Goal: Task Accomplishment & Management: Manage account settings

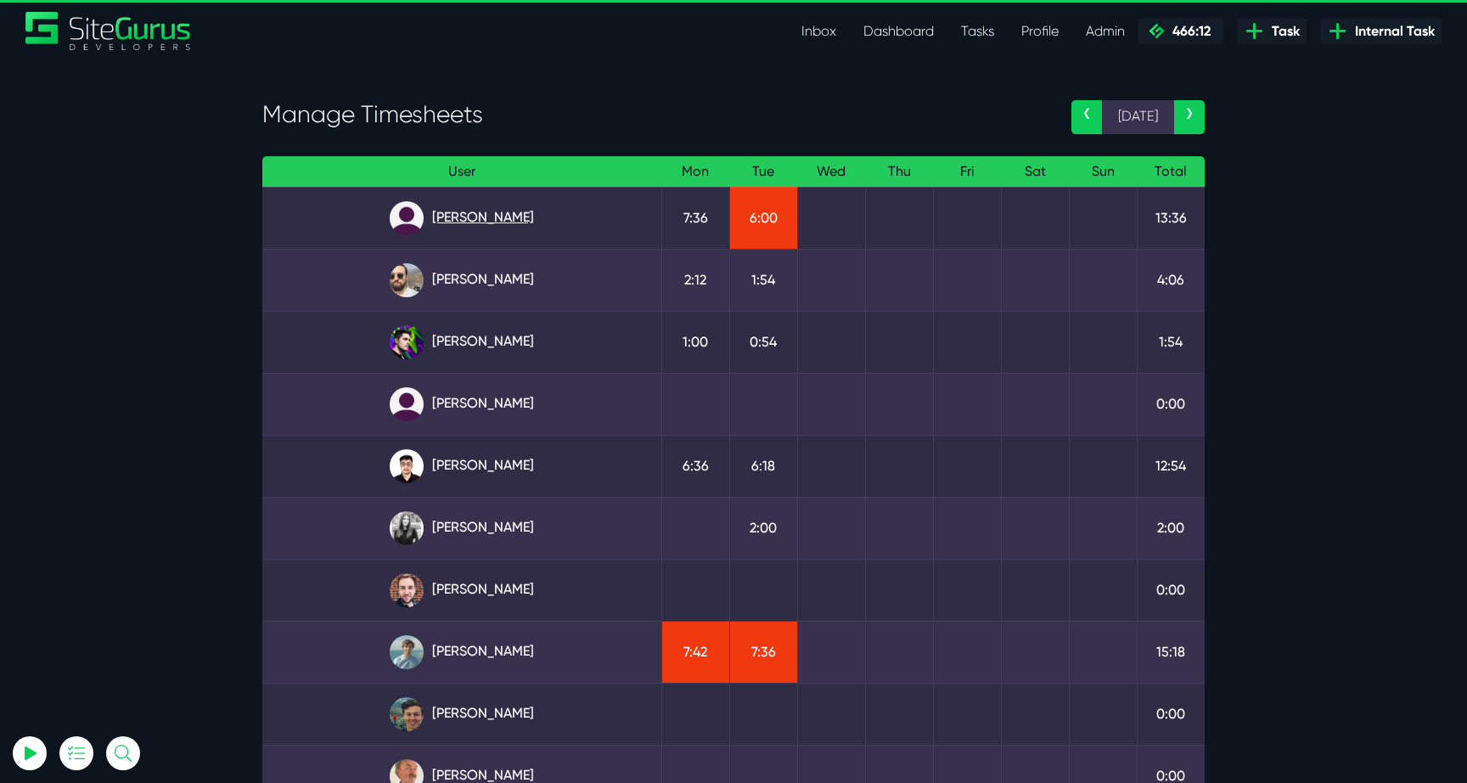
click at [498, 210] on link "[PERSON_NAME]" at bounding box center [462, 218] width 372 height 34
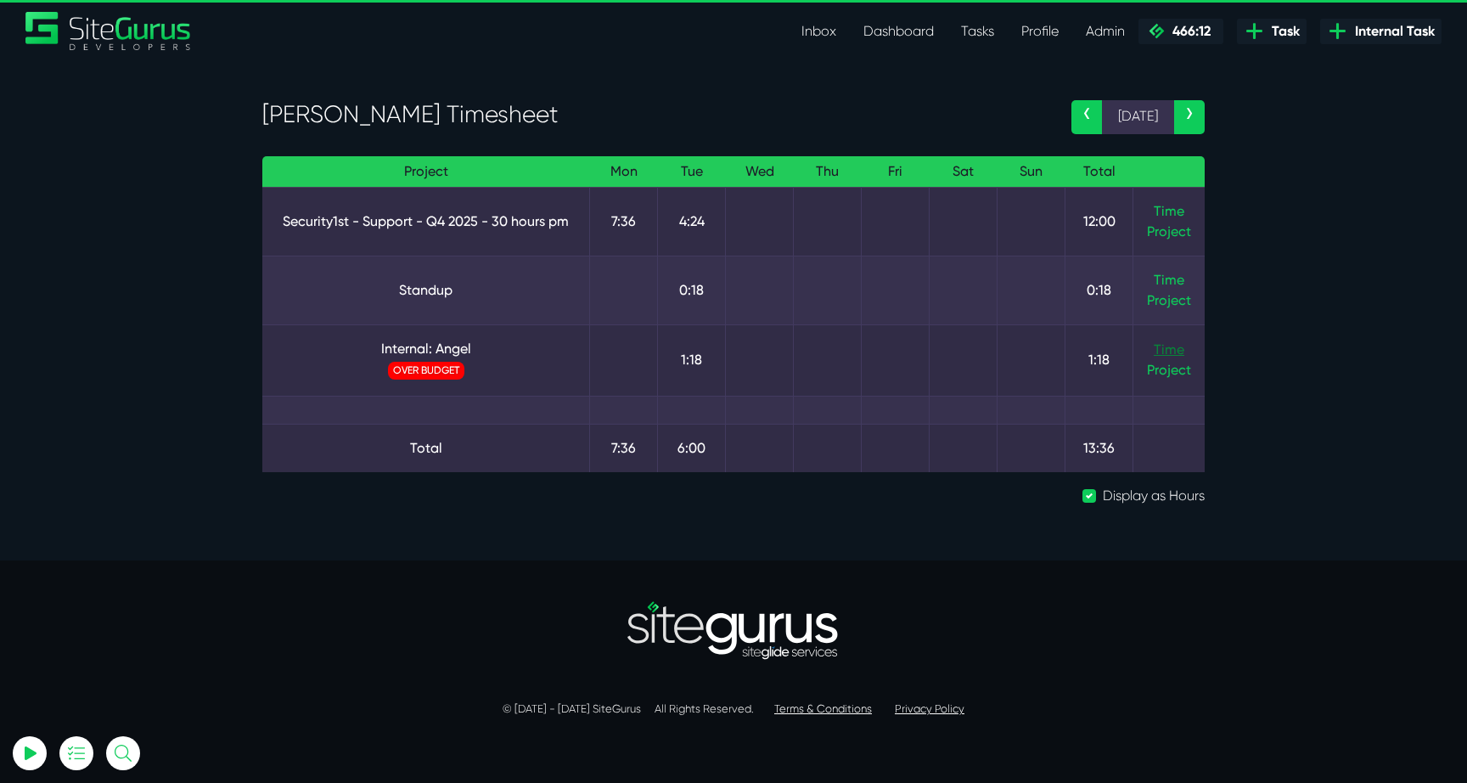
click at [1165, 355] on link "Time" at bounding box center [1169, 349] width 31 height 16
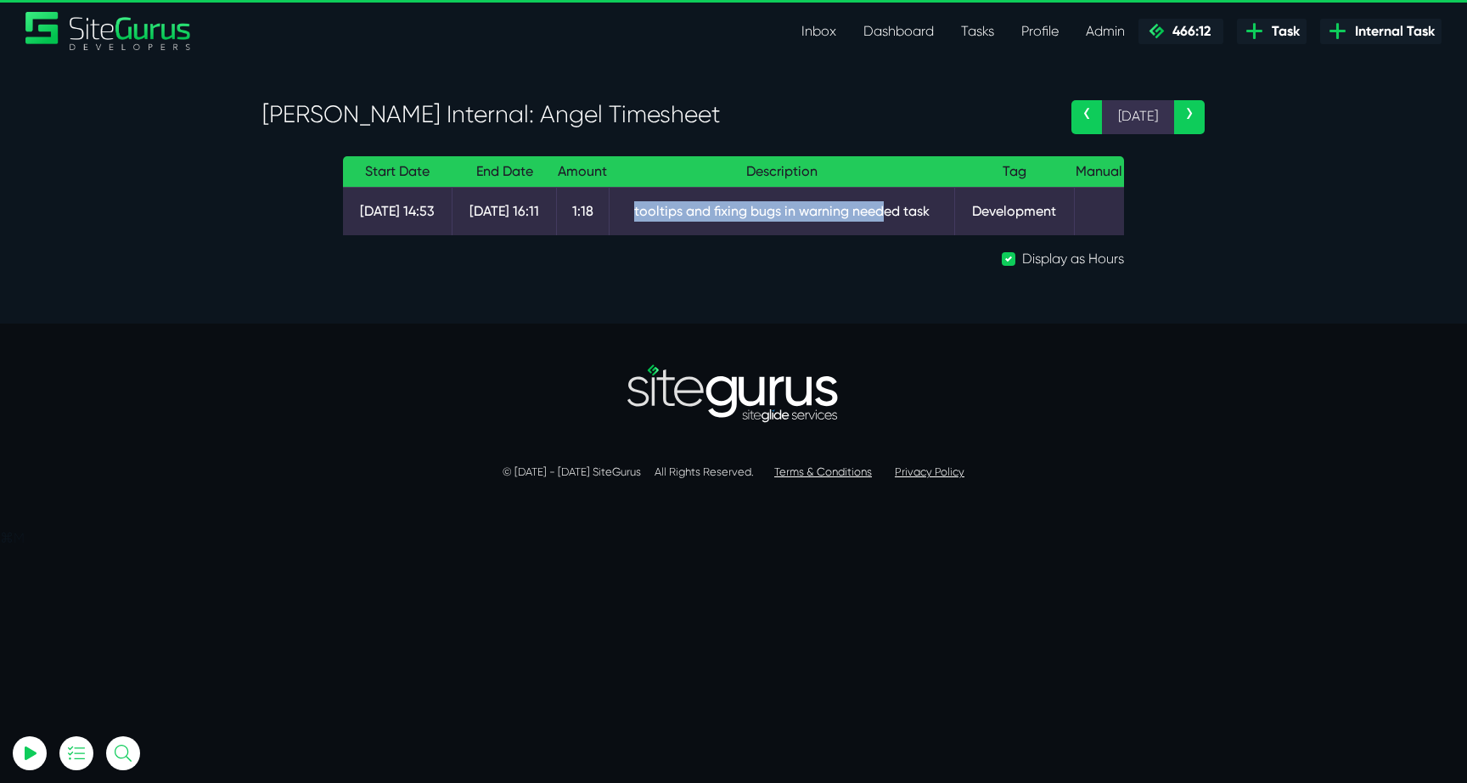
drag, startPoint x: 628, startPoint y: 208, endPoint x: 881, endPoint y: 220, distance: 253.3
click at [881, 220] on td "tooltips and fixing bugs in warning needed task" at bounding box center [782, 211] width 346 height 48
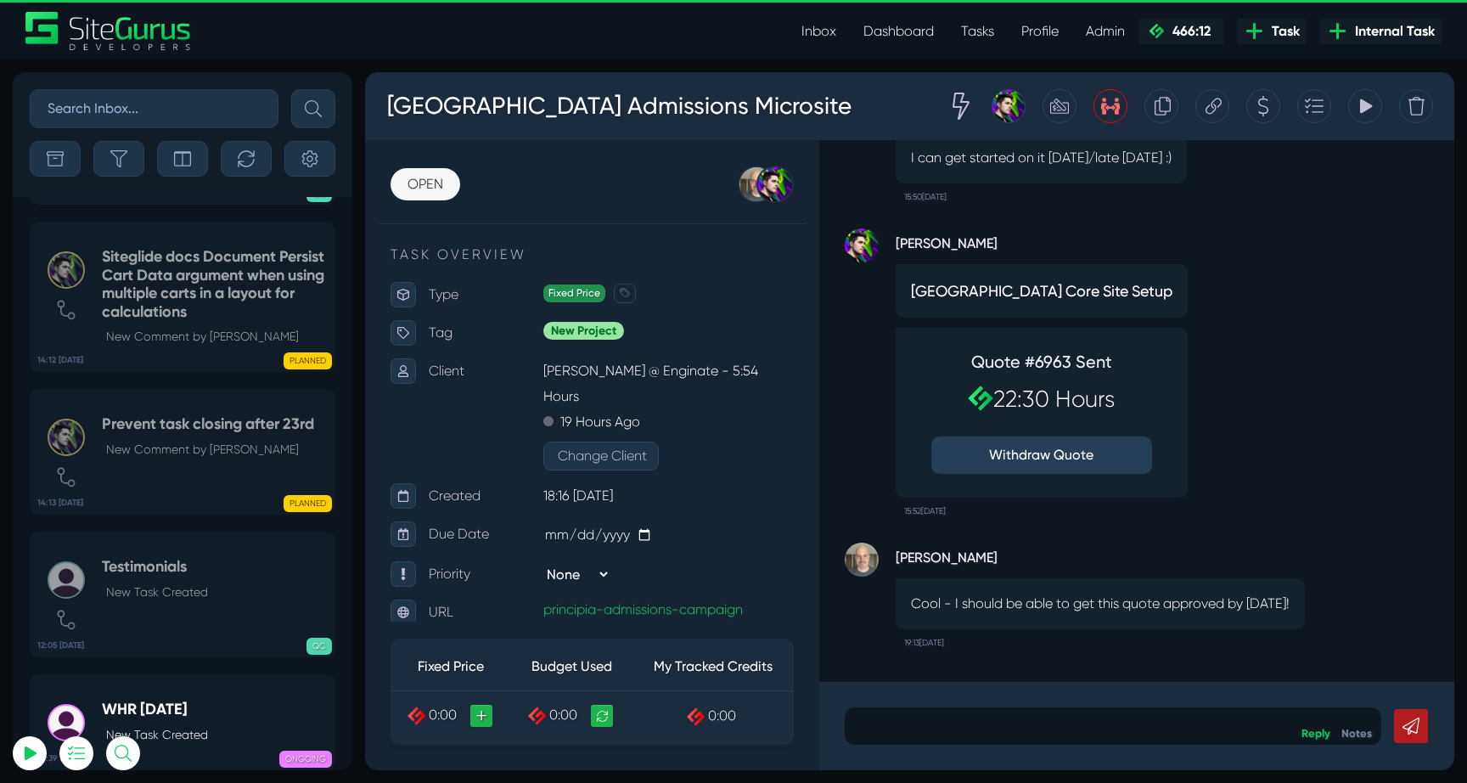
select select "0"
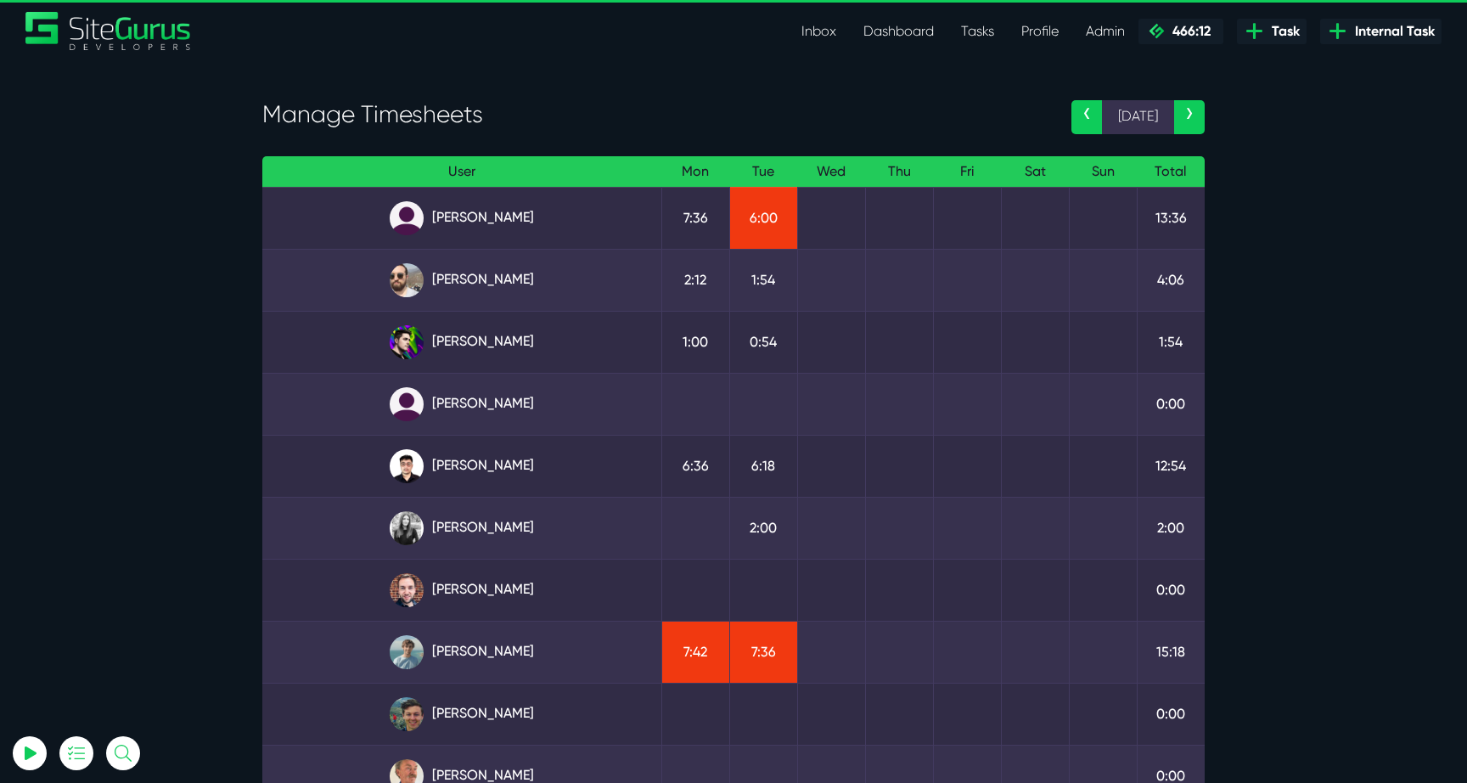
select select "0"
click at [509, 471] on link "Kevin Abelgas" at bounding box center [462, 466] width 372 height 34
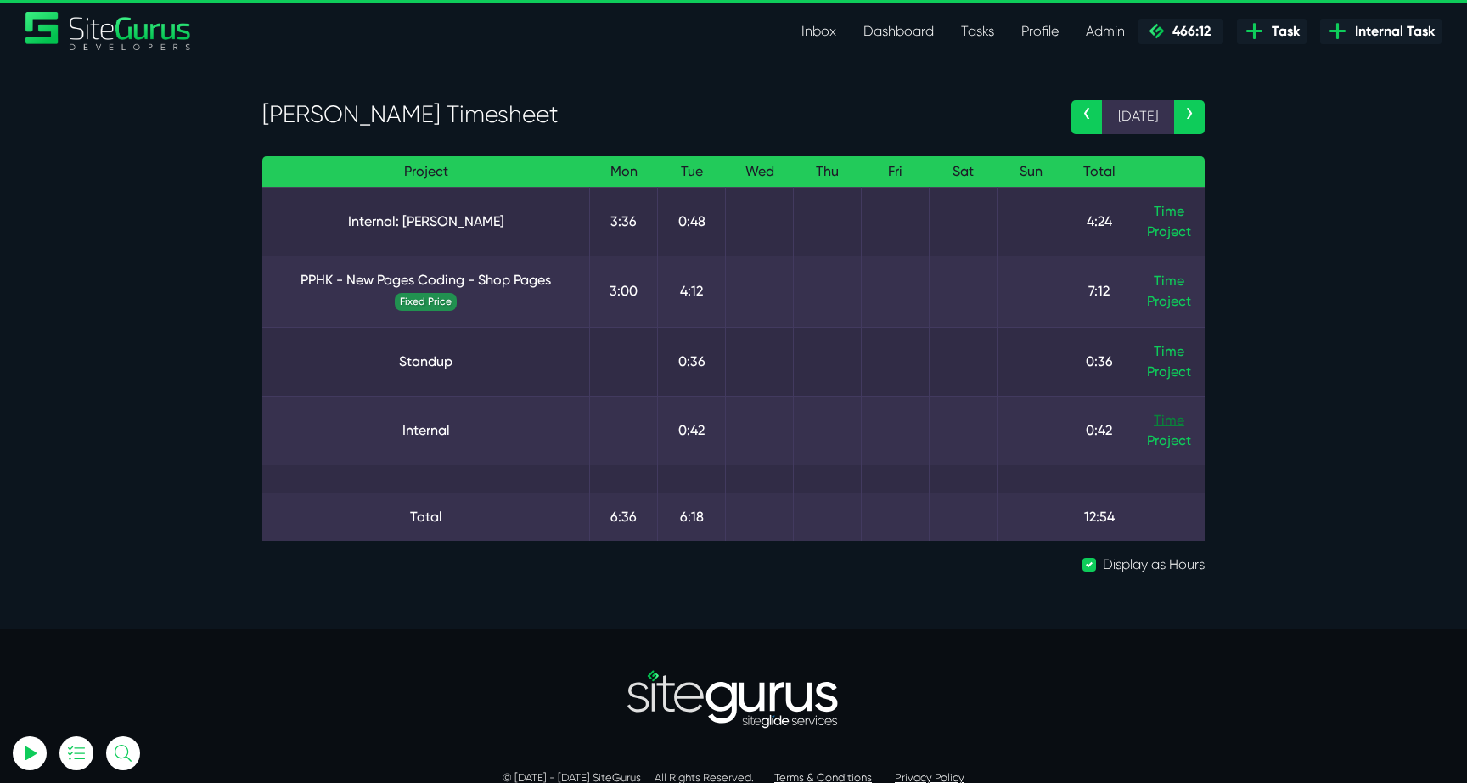
click at [1169, 415] on link "Time" at bounding box center [1169, 420] width 31 height 16
click at [1157, 214] on link "Time" at bounding box center [1169, 211] width 31 height 16
click at [488, 285] on link "PPHK - New Pages Coding - Shop Pages" at bounding box center [426, 280] width 300 height 20
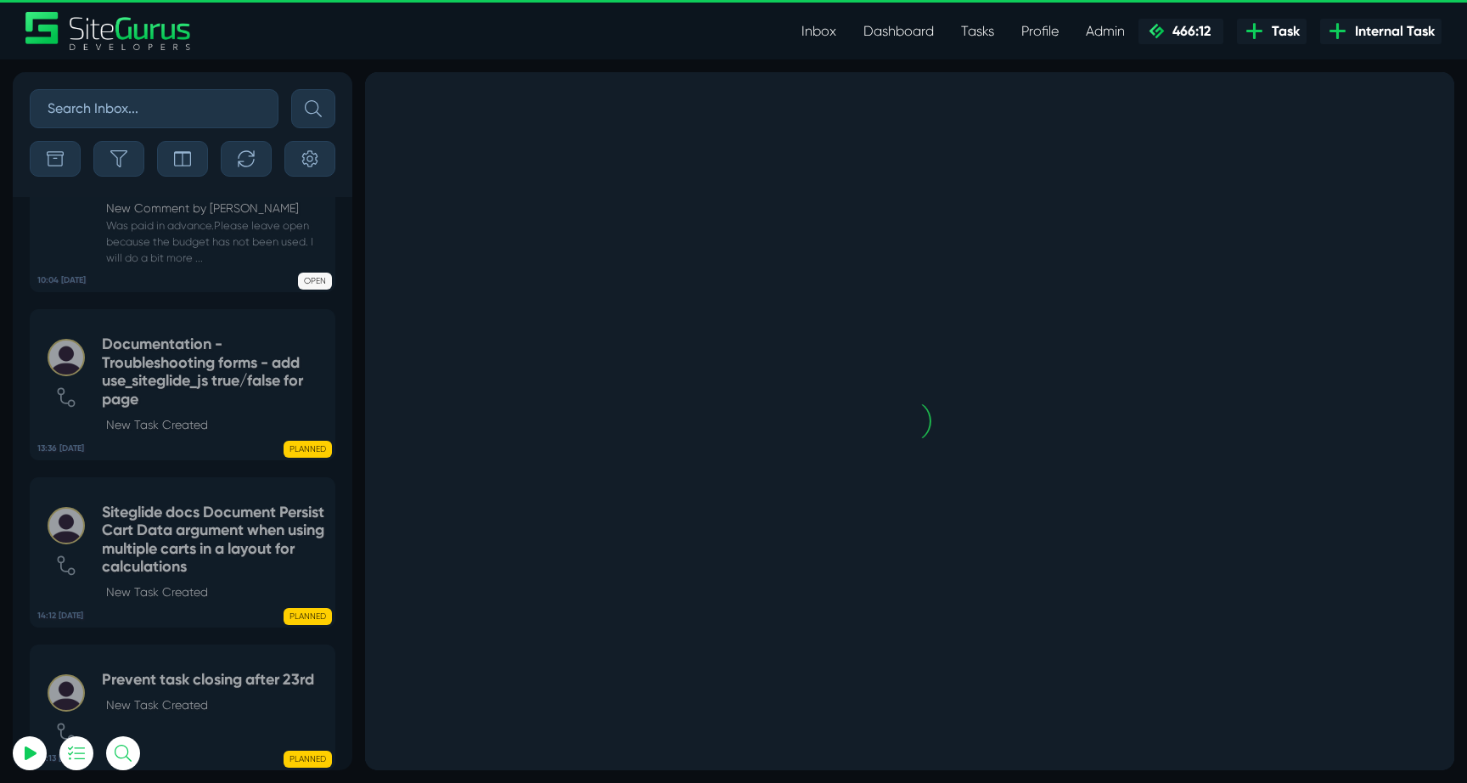
scroll to position [-4708, 0]
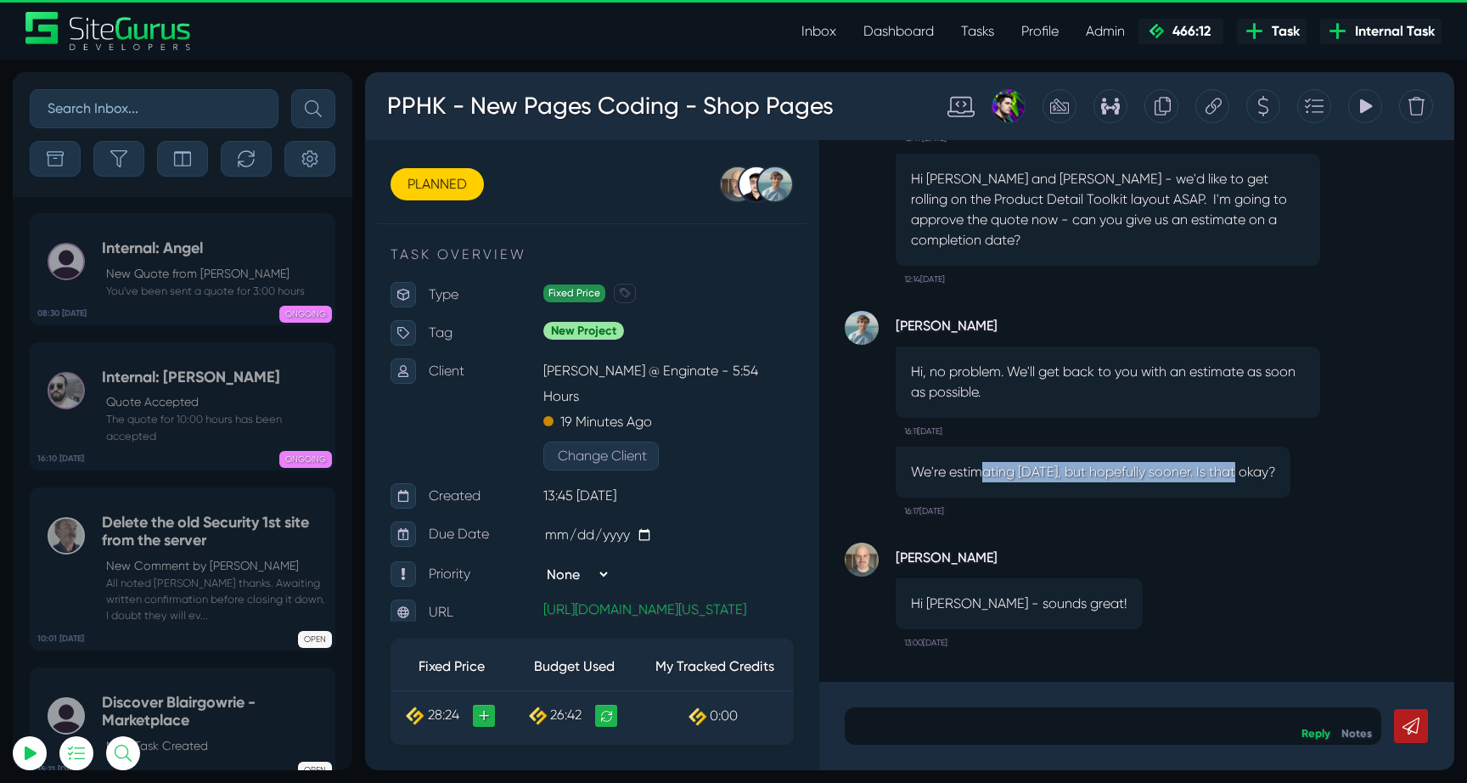
drag, startPoint x: 985, startPoint y: 447, endPoint x: 1239, endPoint y: 454, distance: 254.0
click at [1235, 462] on p "We're estimating [DATE], but hopefully sooner. Is that okay?" at bounding box center [1093, 472] width 364 height 20
click at [1239, 462] on p "We're estimating [DATE], but hopefully sooner. Is that okay?" at bounding box center [1093, 472] width 364 height 20
click at [128, 169] on button "button" at bounding box center [118, 159] width 51 height 36
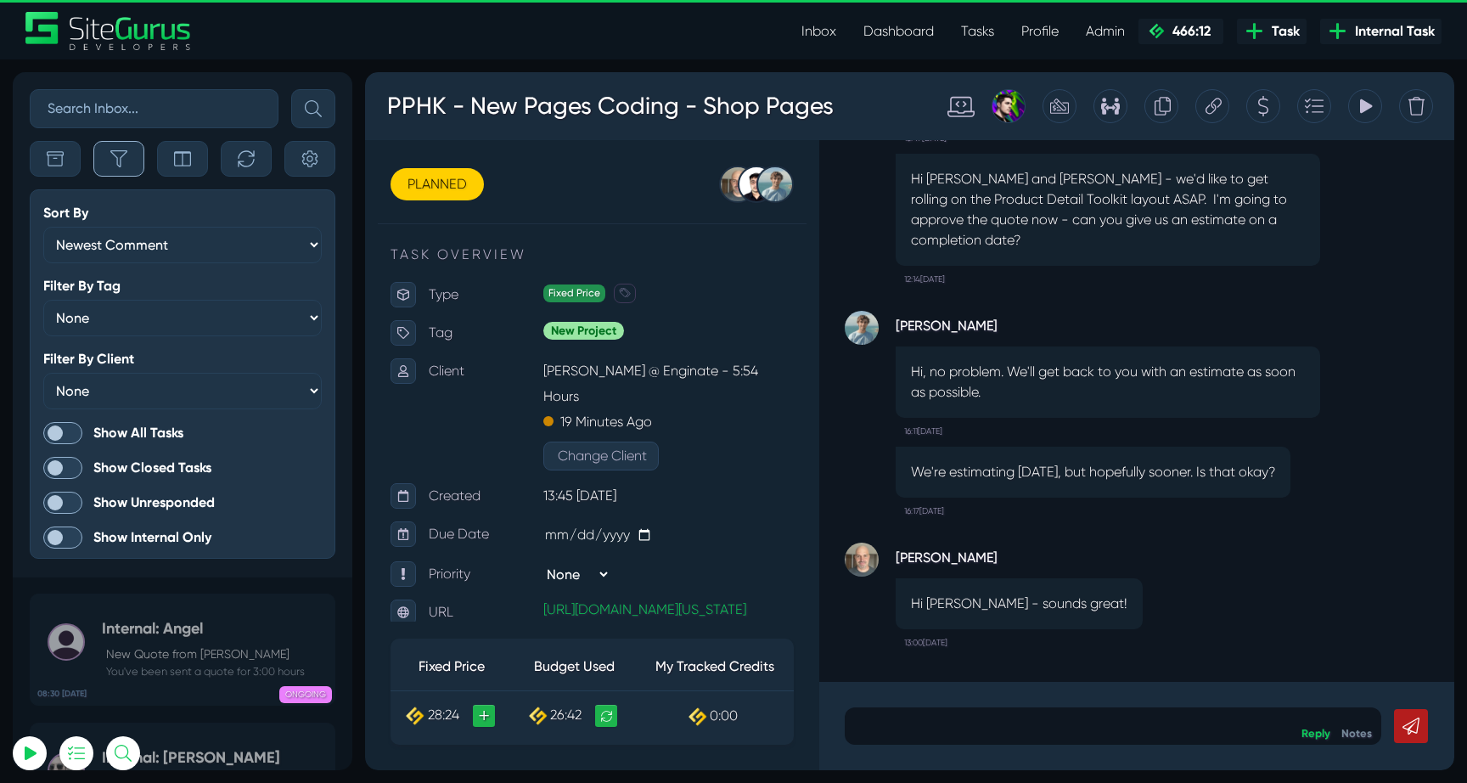
scroll to position [-5088, 0]
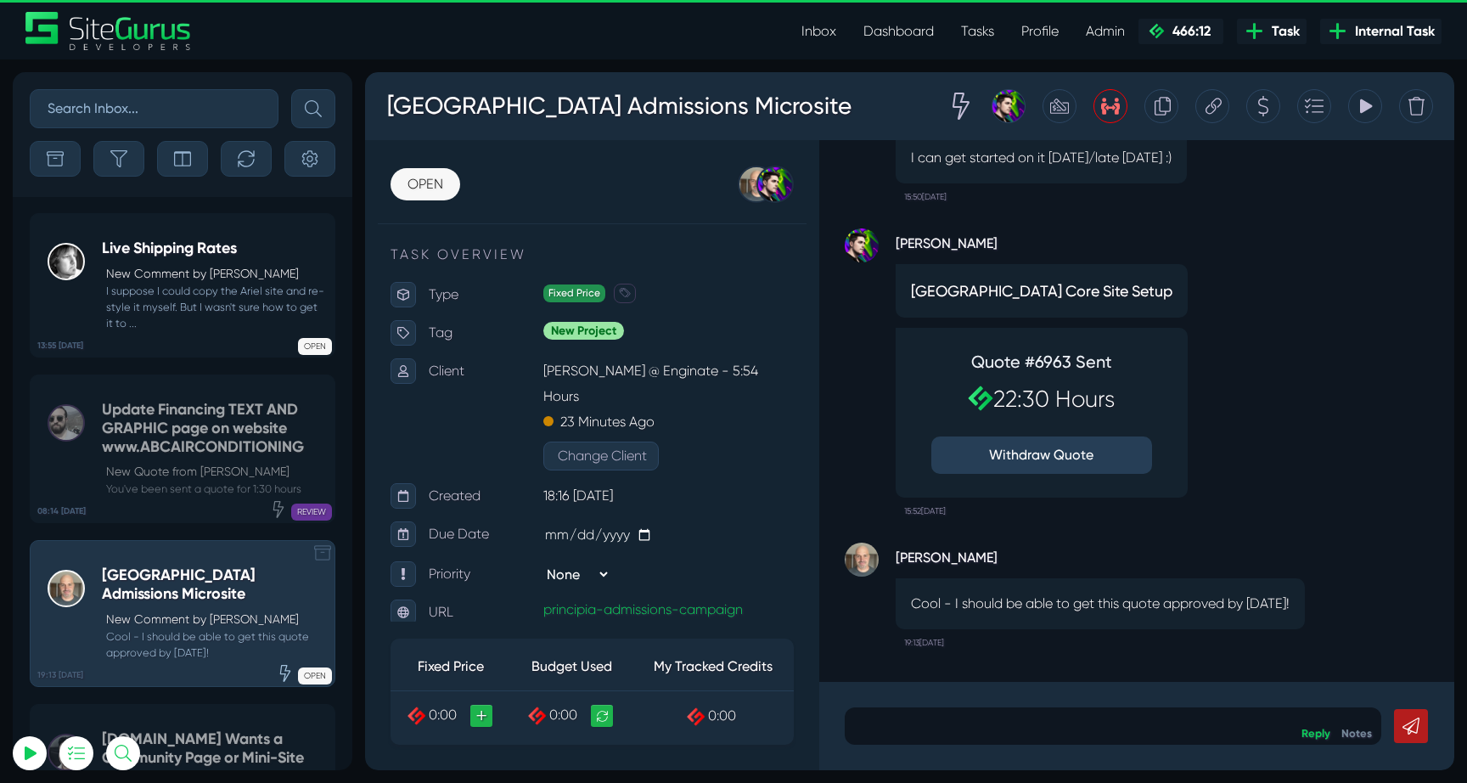
scroll to position [-67382, 0]
click at [183, 270] on p "New Comment by [PERSON_NAME]" at bounding box center [216, 274] width 220 height 18
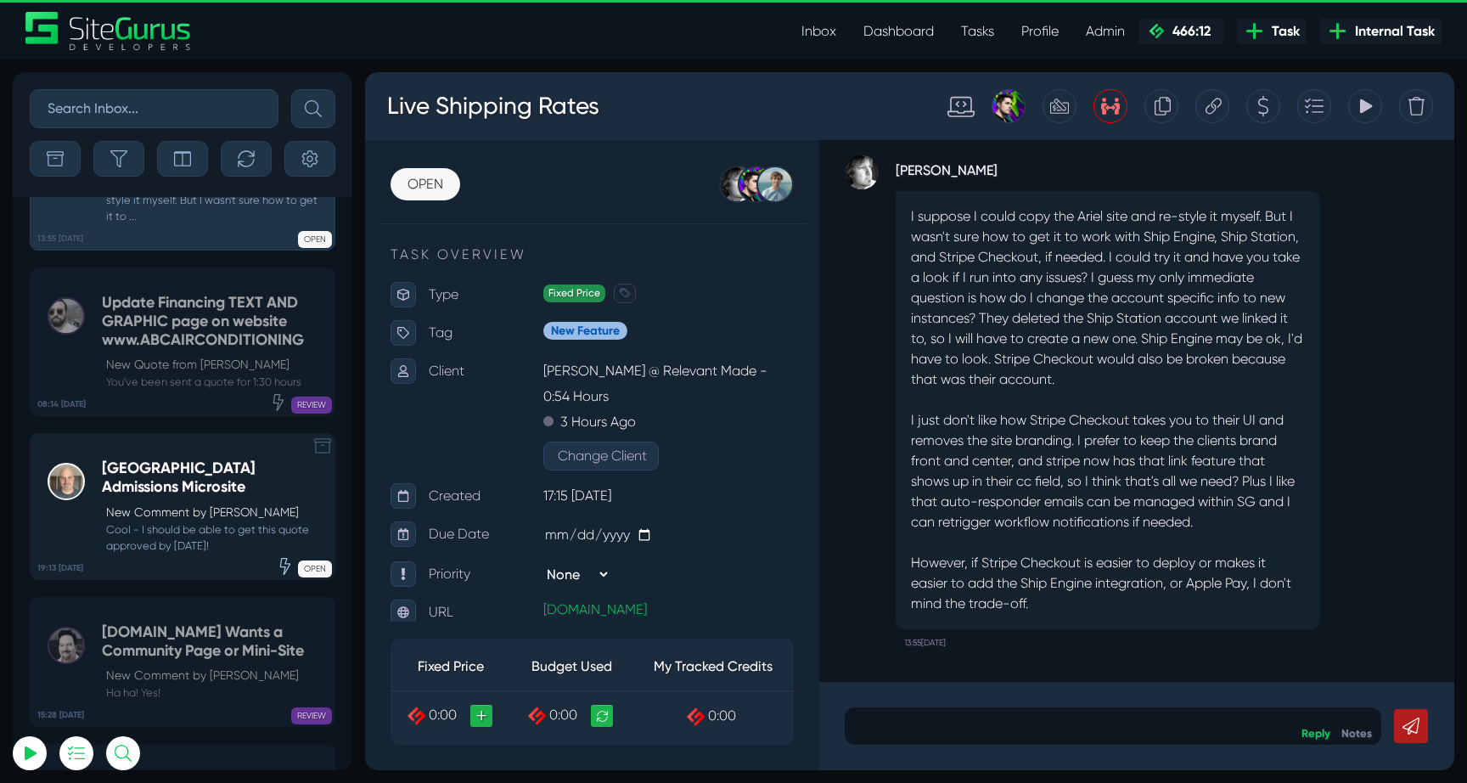
click at [188, 503] on p "New Comment by [PERSON_NAME]" at bounding box center [216, 512] width 220 height 18
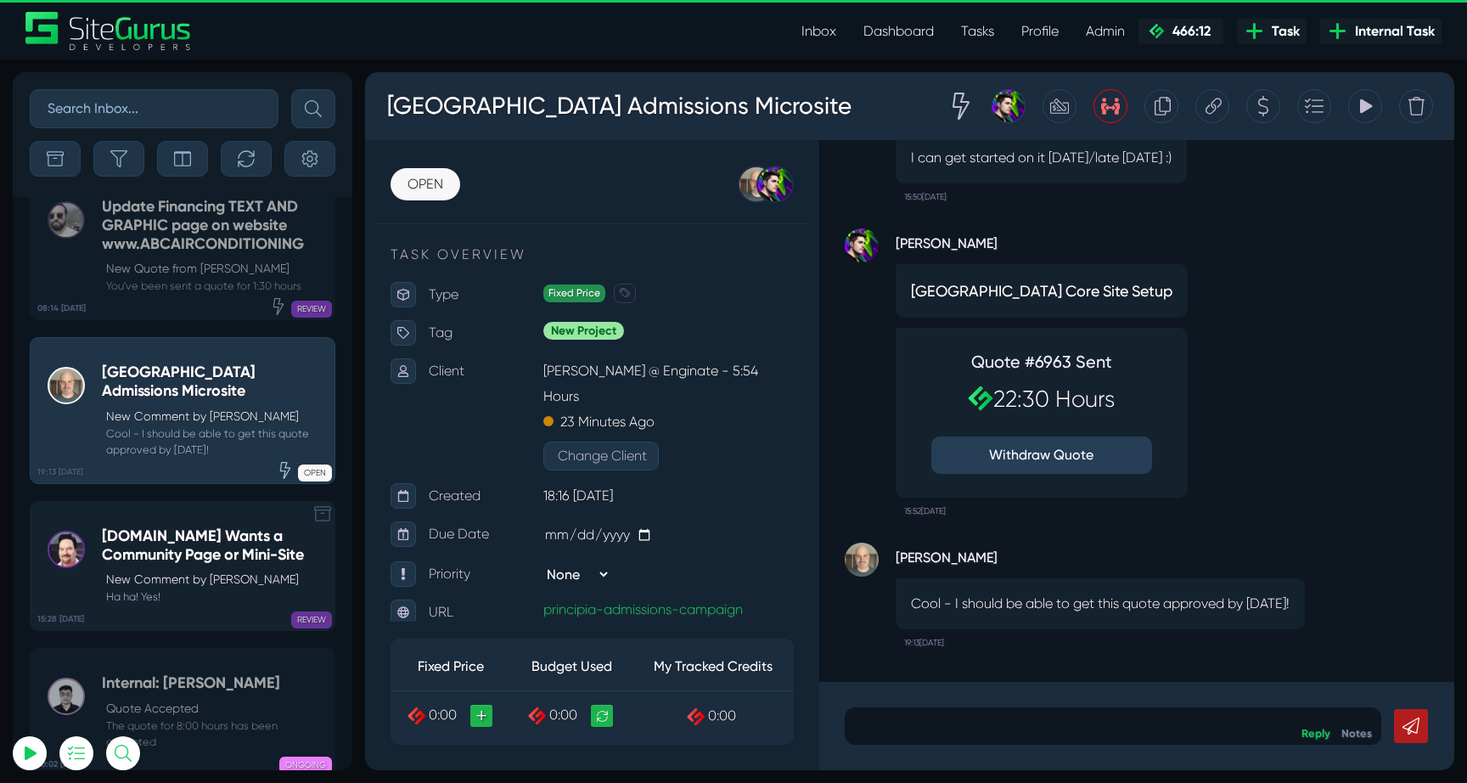
click at [166, 527] on h5 "[DOMAIN_NAME] Wants a Community Page or Mini-Site" at bounding box center [214, 545] width 224 height 37
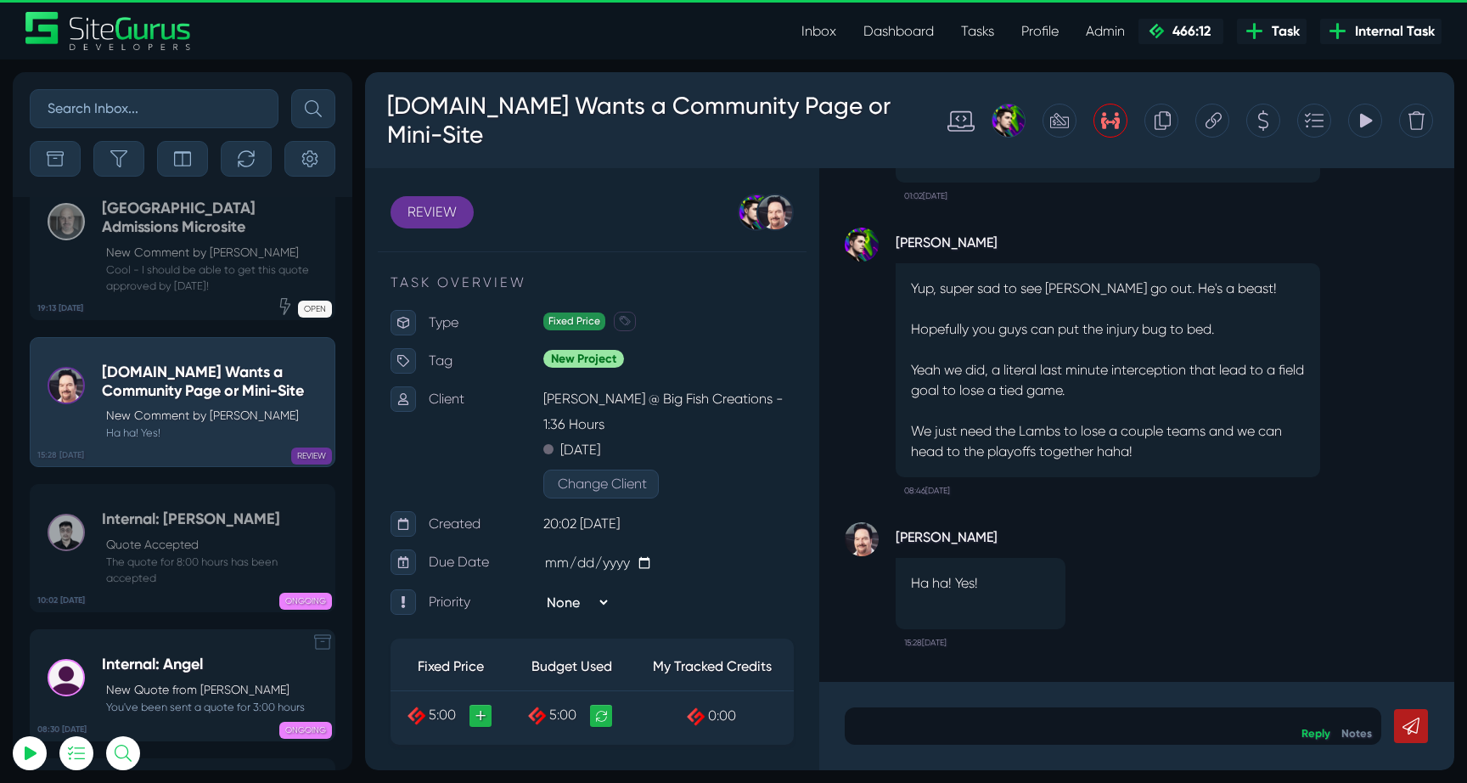
click at [195, 699] on small "You've been sent a quote for 3:00 hours" at bounding box center [203, 707] width 203 height 16
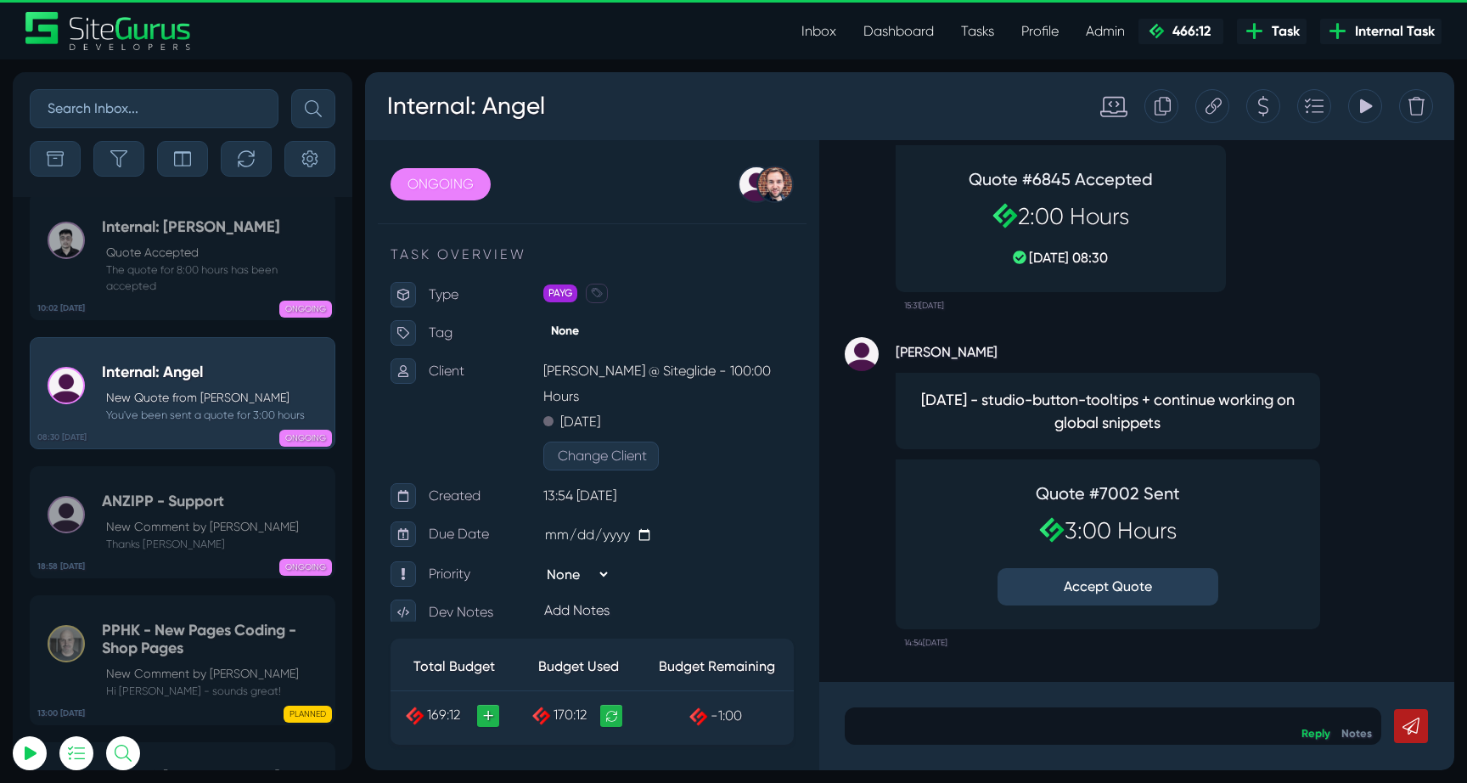
click at [1084, 583] on button "Accept Quote" at bounding box center [1108, 586] width 221 height 37
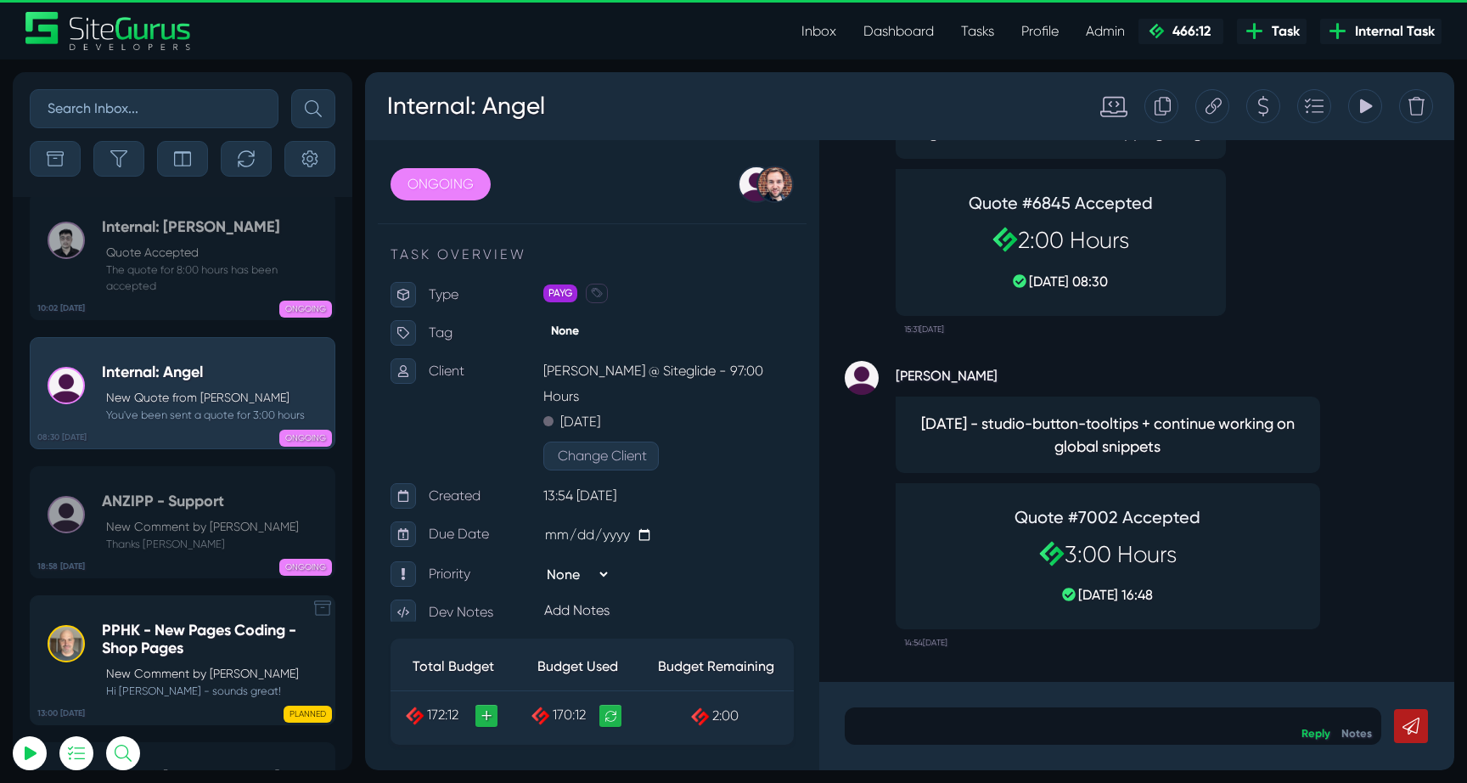
click at [183, 621] on h5 "PPHK - New Pages Coding - Shop Pages" at bounding box center [214, 639] width 224 height 37
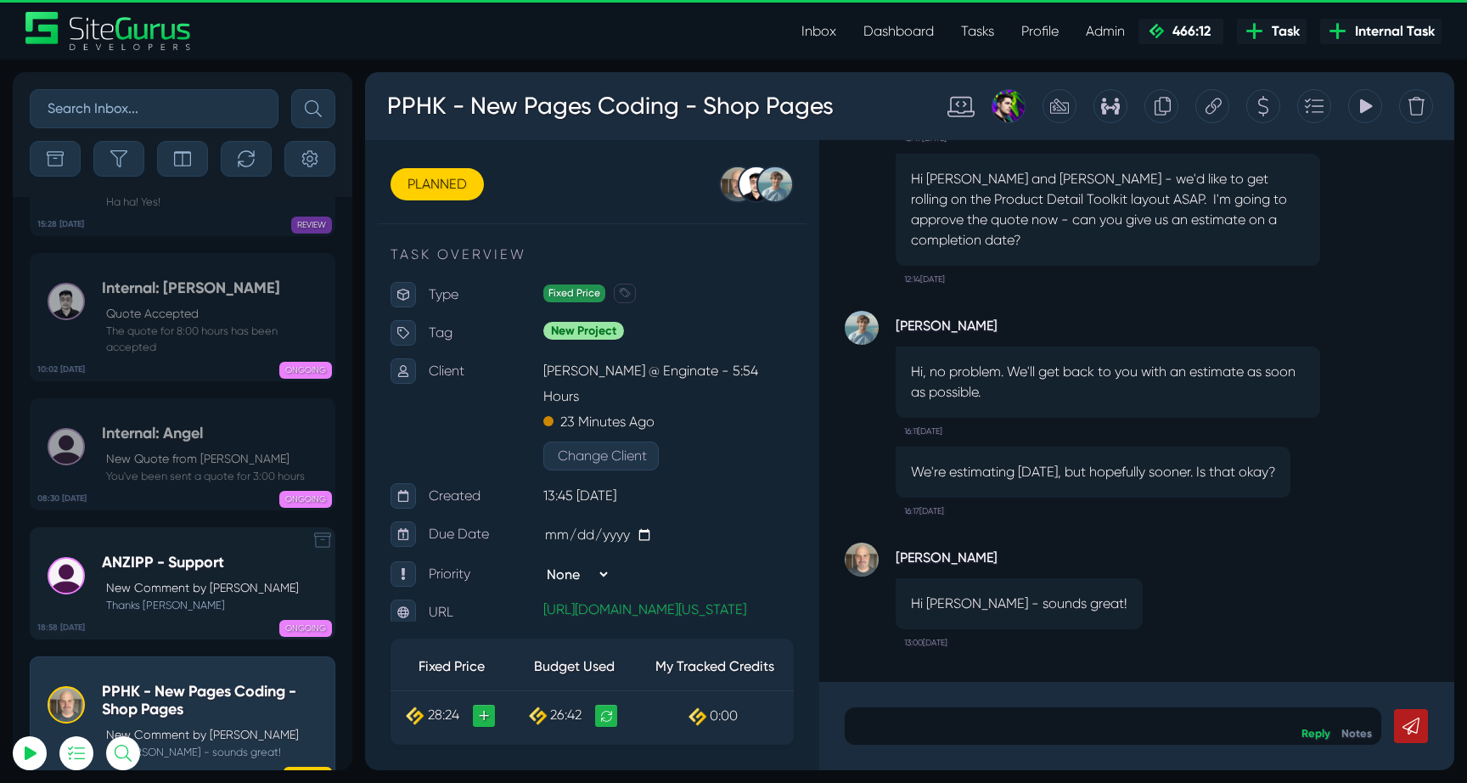
click at [181, 579] on p "New Comment by [PERSON_NAME]" at bounding box center [202, 588] width 193 height 18
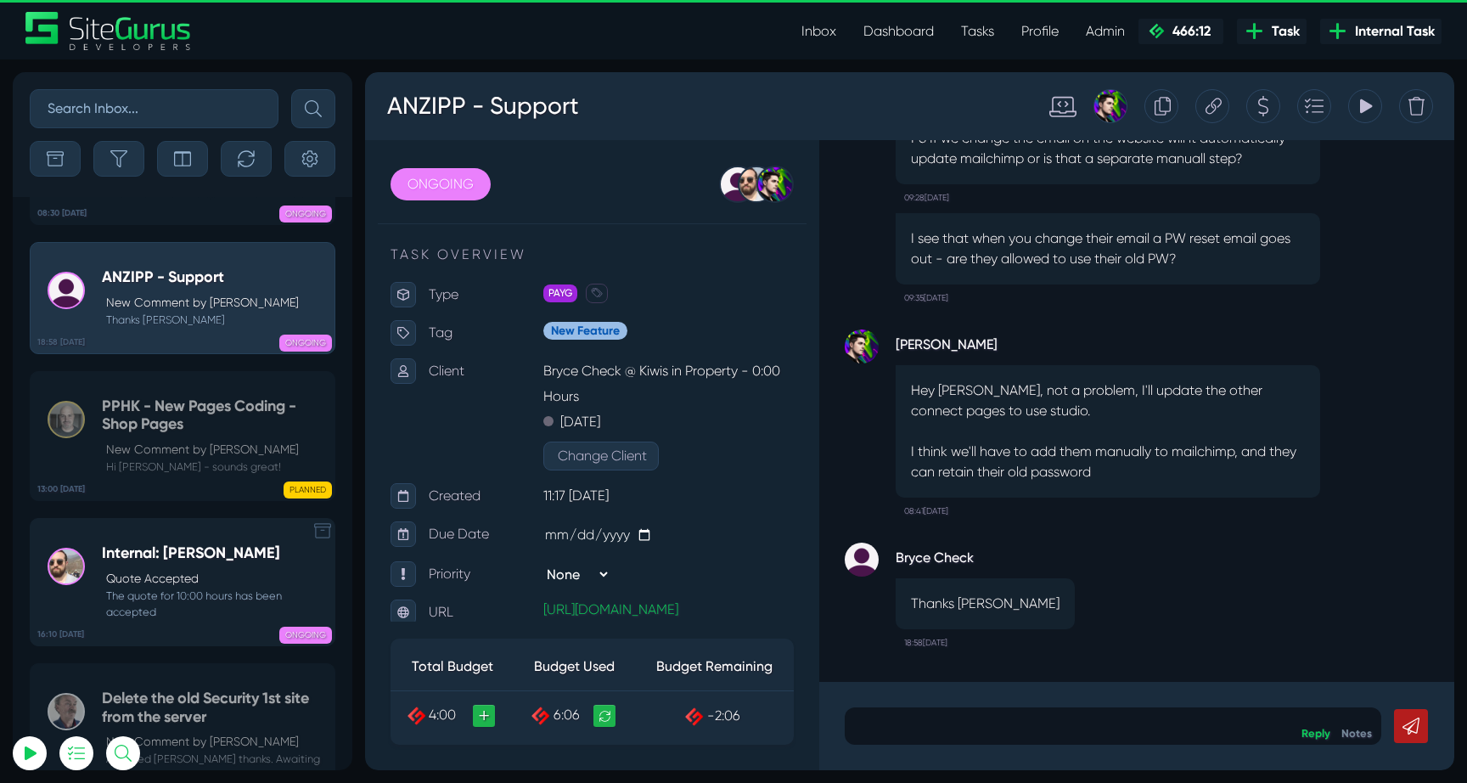
click at [158, 544] on h5 "Internal: [PERSON_NAME]" at bounding box center [214, 553] width 224 height 19
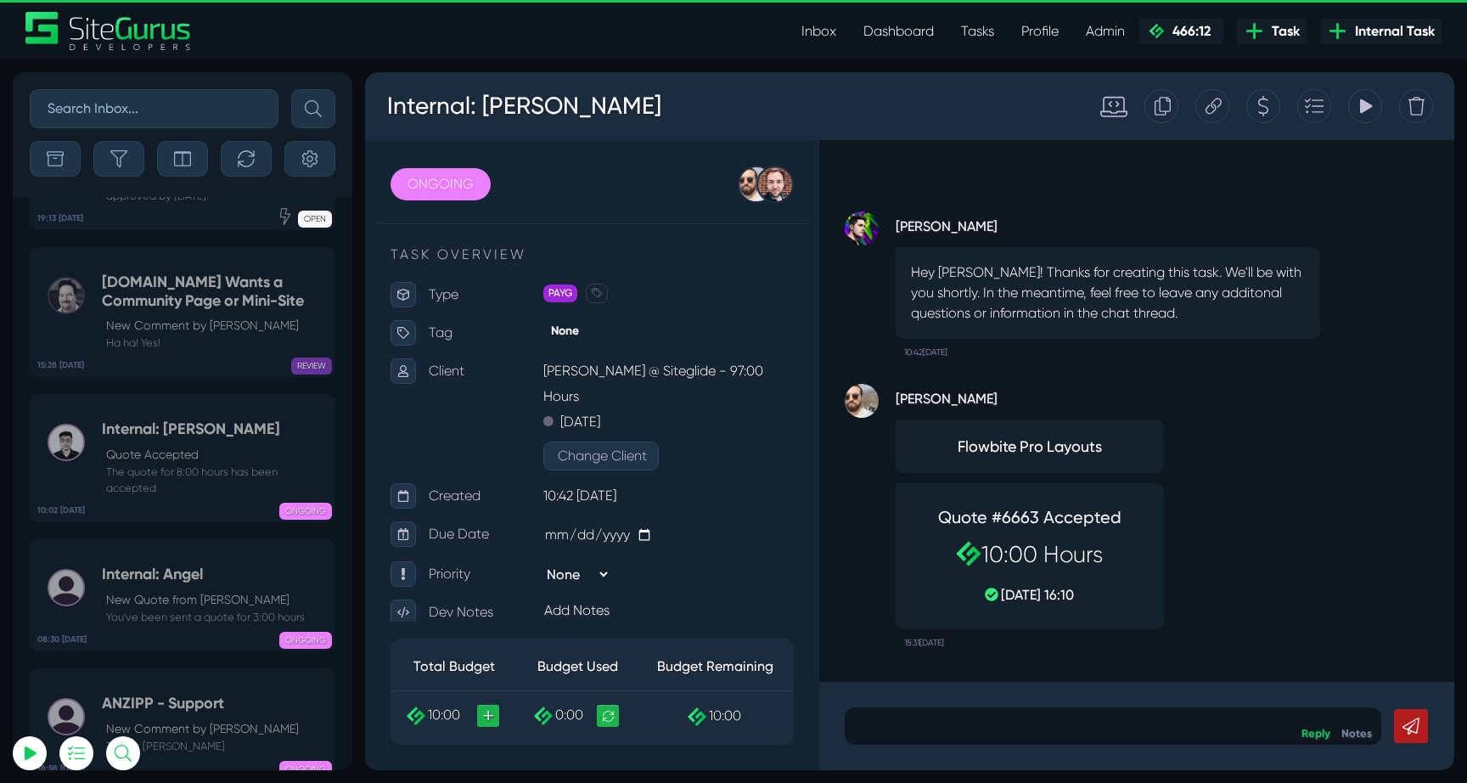
scroll to position [-67382, 0]
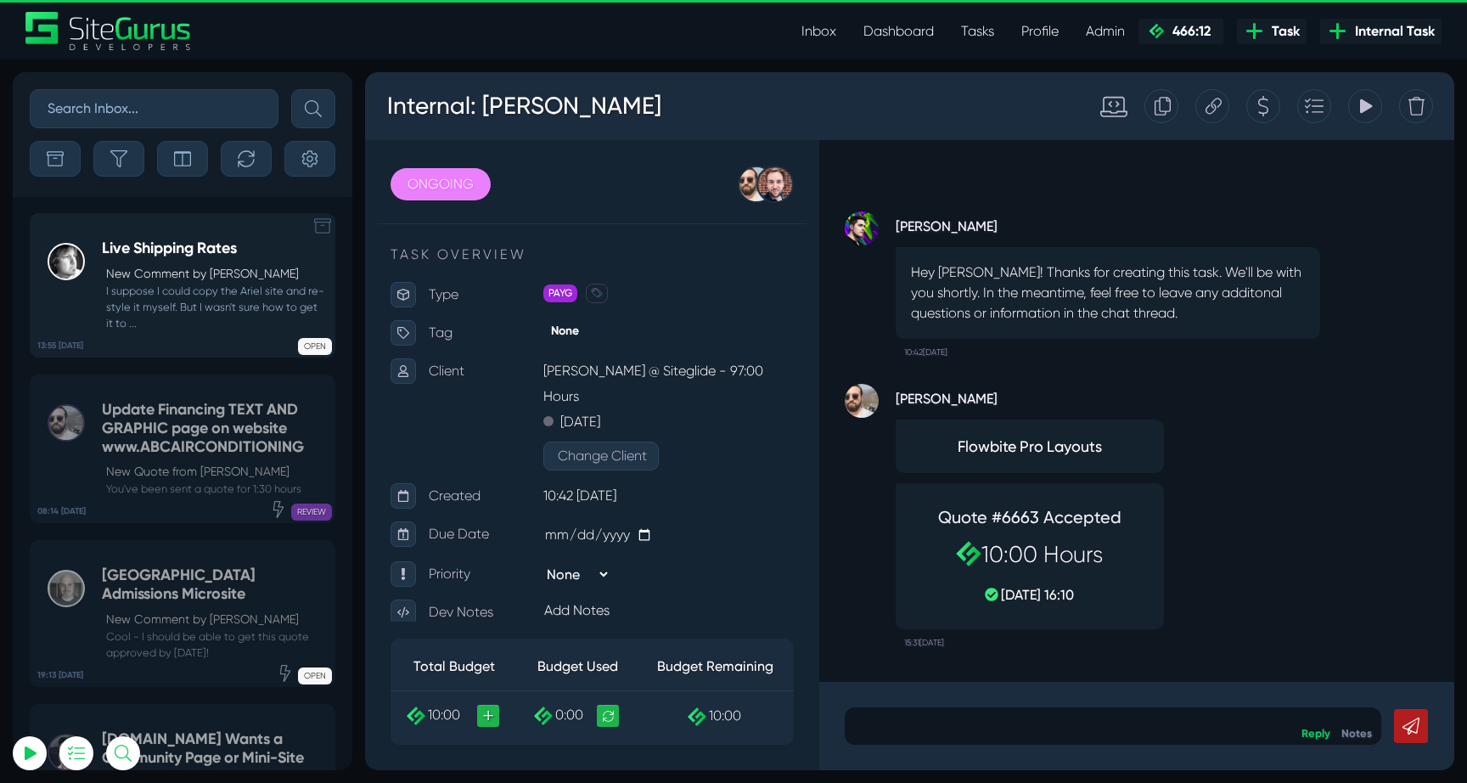
click at [197, 301] on small "I suppose I could copy the Ariel site and re-style it myself. But I wasn't sure…" at bounding box center [214, 307] width 224 height 49
